Goal: Find specific page/section: Find specific page/section

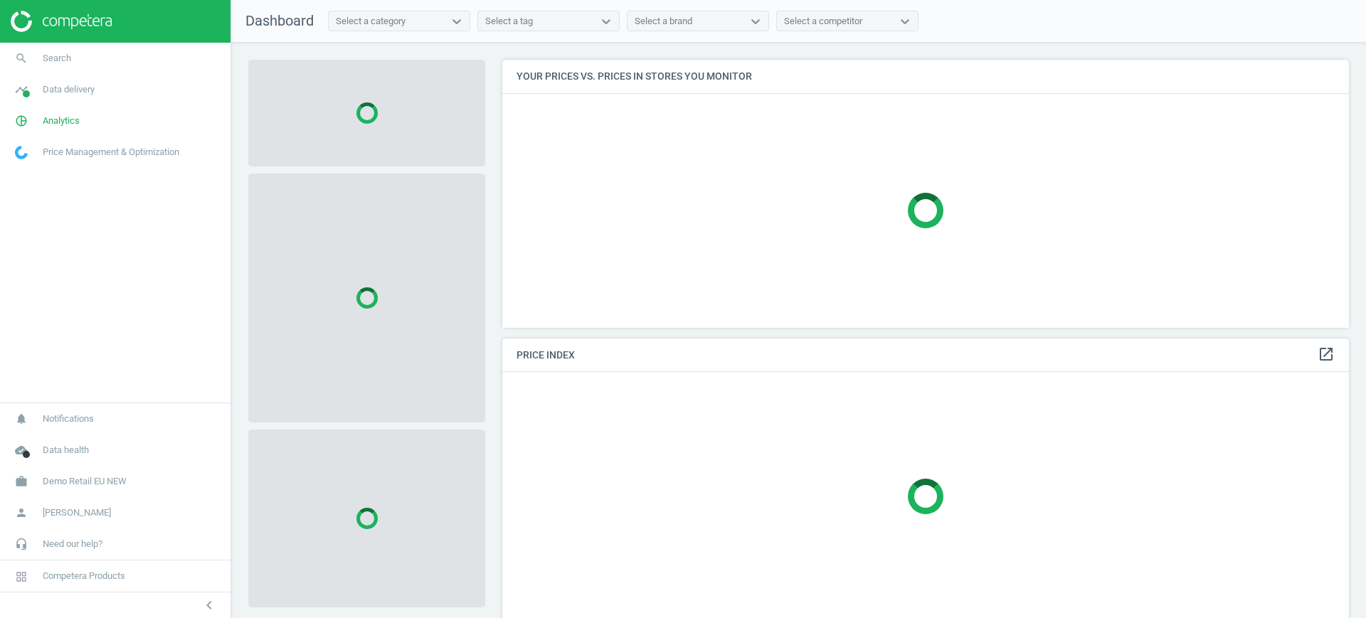
scroll to position [295, 861]
click at [53, 475] on span "Demo Retail EU NEW" at bounding box center [85, 481] width 84 height 13
click at [56, 442] on span "Switch campaign" at bounding box center [47, 439] width 63 height 11
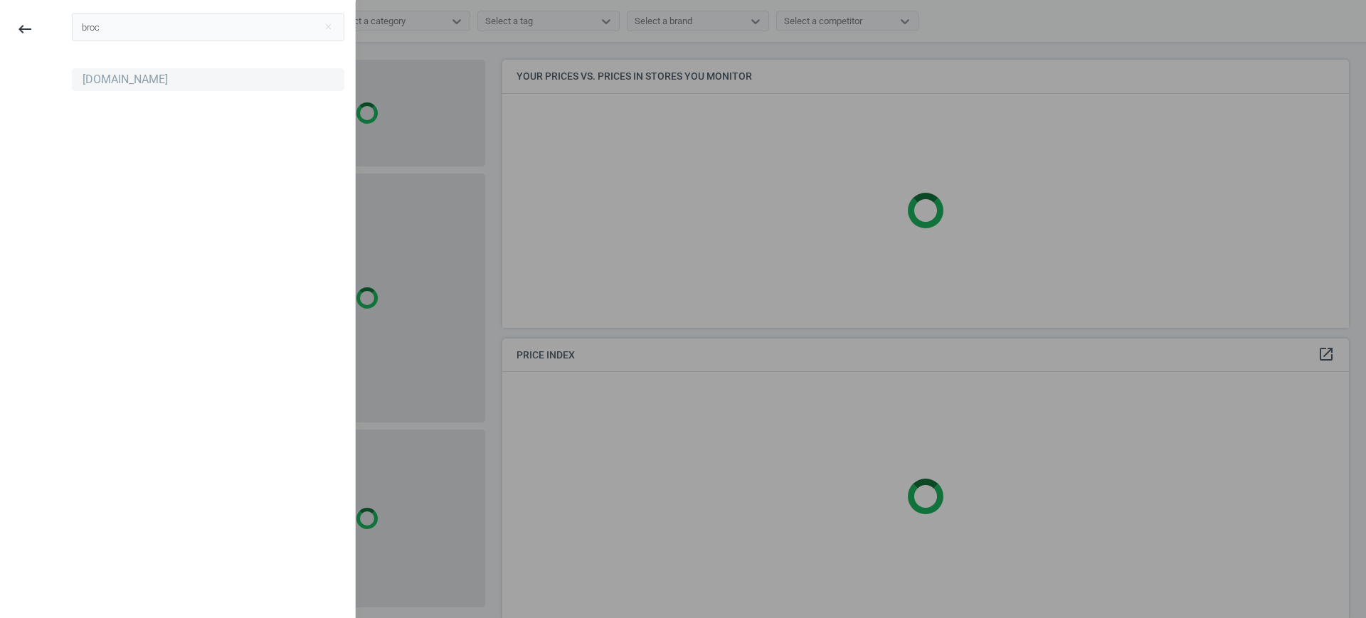
type input "broc"
click at [97, 90] on div "[DOMAIN_NAME]" at bounding box center [208, 79] width 273 height 23
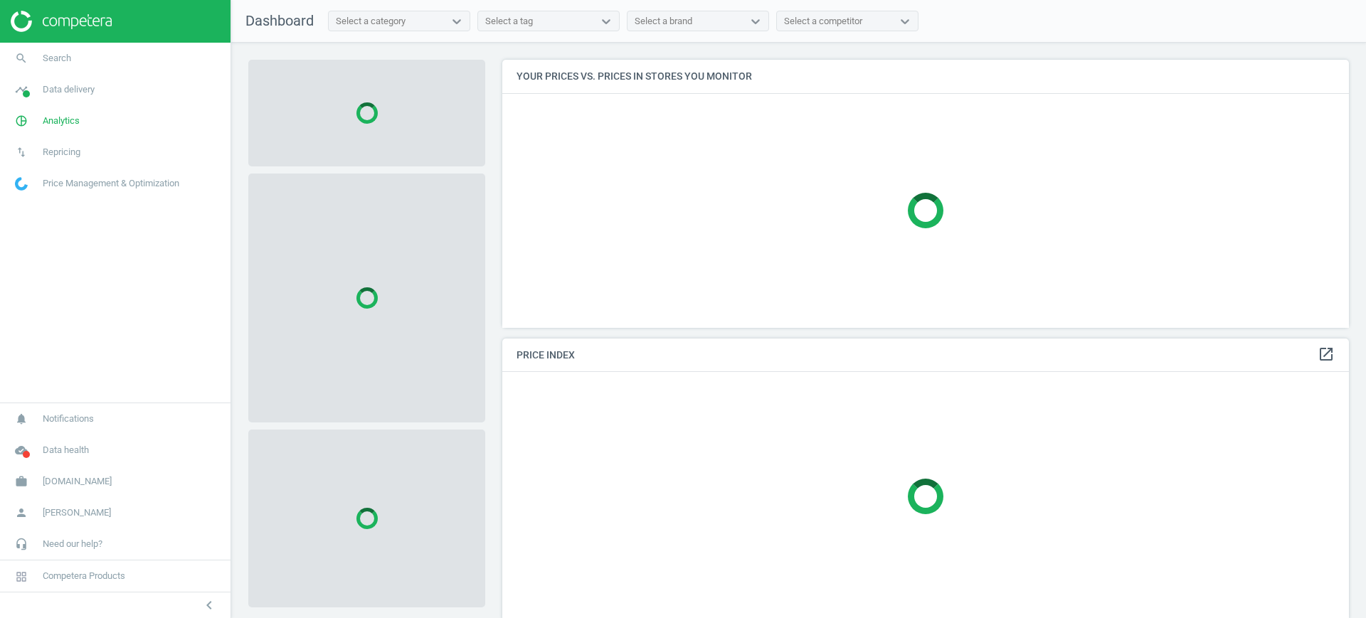
scroll to position [295, 861]
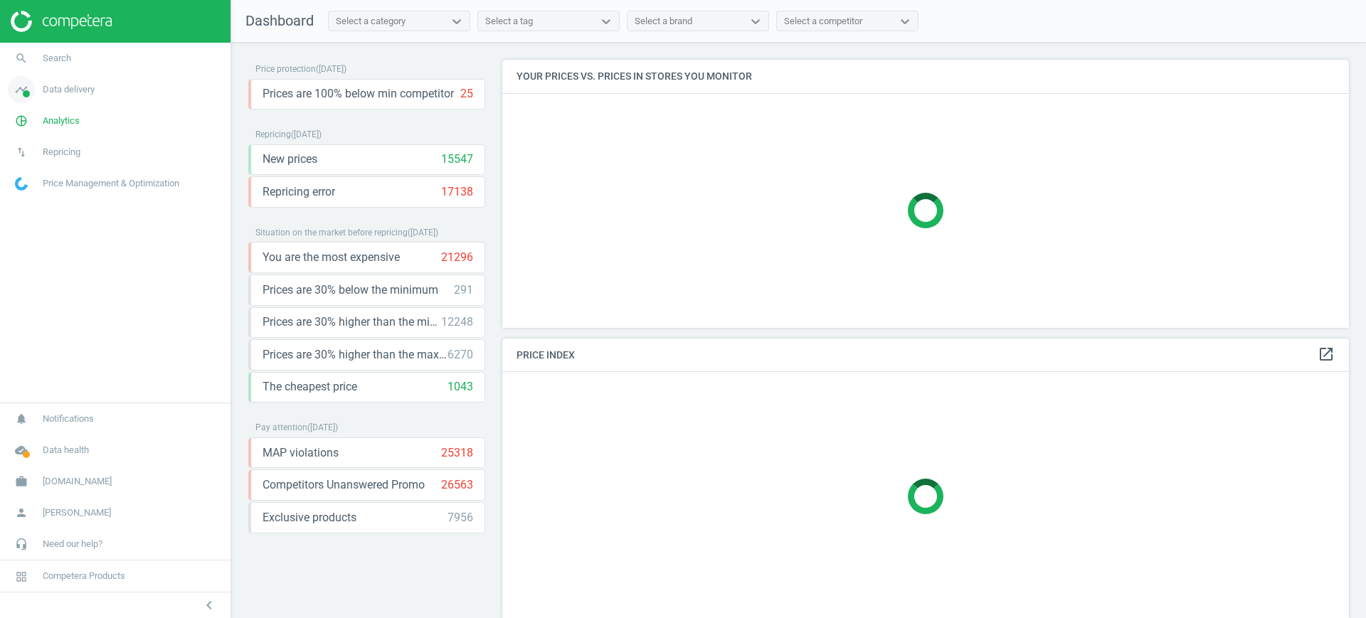
click at [99, 82] on link "timeline Data delivery" at bounding box center [115, 89] width 231 height 31
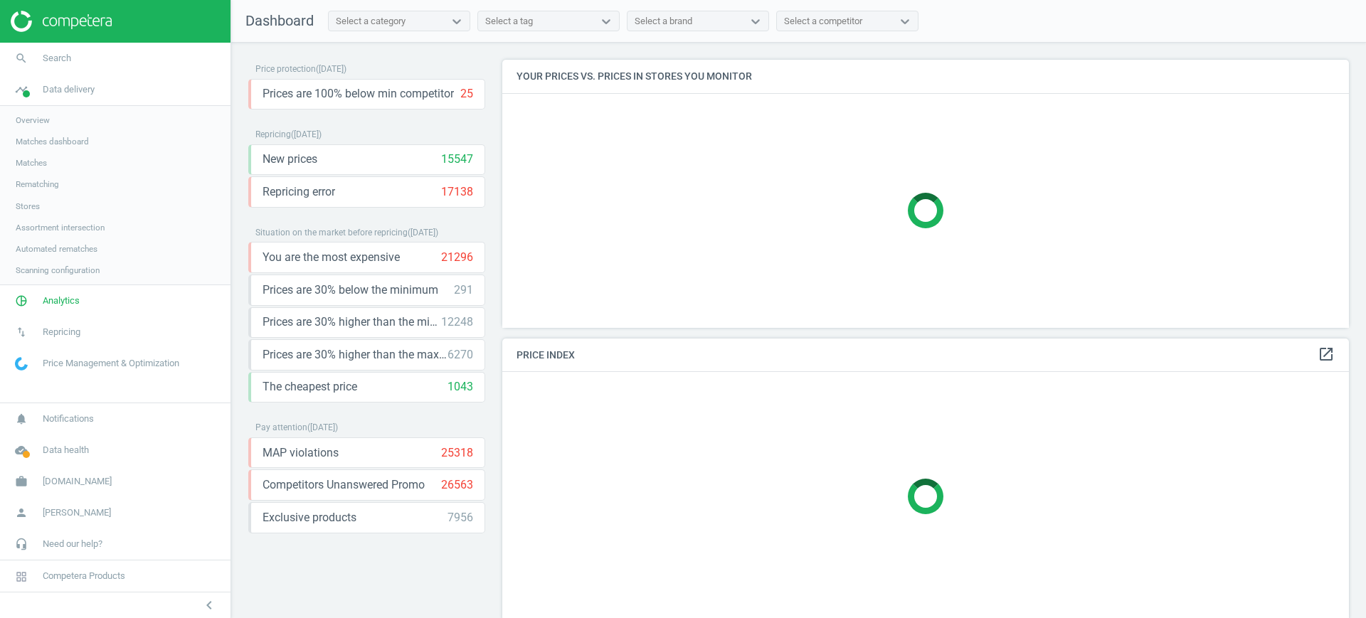
click at [37, 210] on span "Stores" at bounding box center [28, 206] width 24 height 11
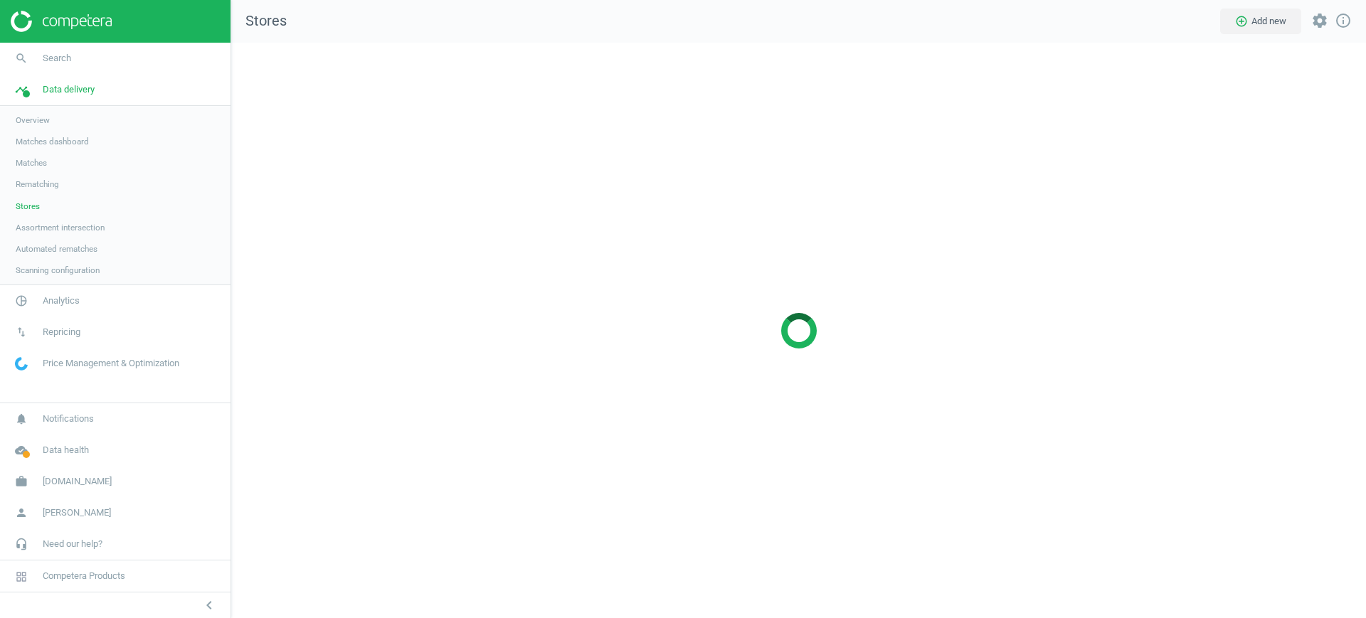
scroll to position [603, 1163]
